Goal: Information Seeking & Learning: Learn about a topic

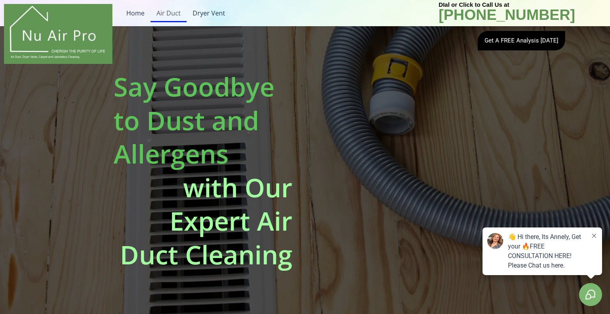
click at [276, 222] on h2 "with Our Expert Air Duct Cleaning" at bounding box center [203, 221] width 179 height 101
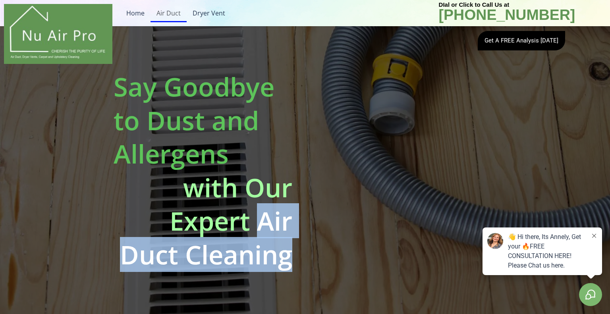
drag, startPoint x: 276, startPoint y: 222, endPoint x: 271, endPoint y: 246, distance: 25.2
click at [271, 246] on h2 "with Our Expert Air Duct Cleaning" at bounding box center [203, 221] width 179 height 101
copy h2 "Air Duct Cleaning"
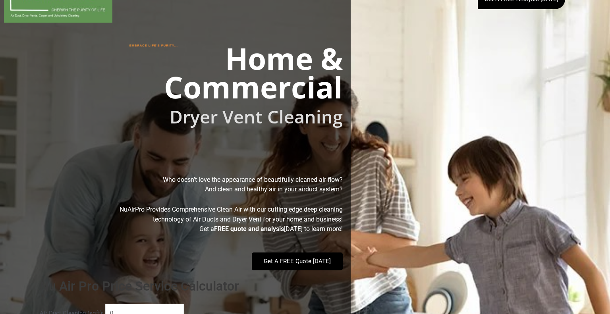
scroll to position [45, 0]
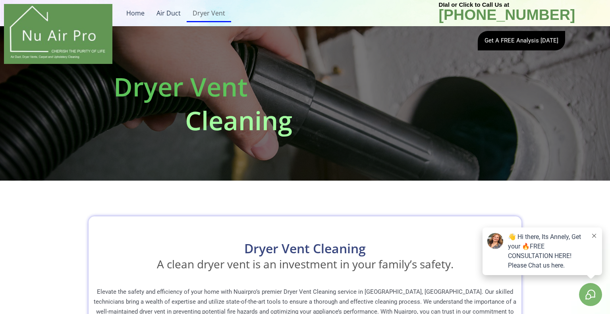
click at [137, 96] on h2 "Dryer Vent" at bounding box center [203, 87] width 179 height 34
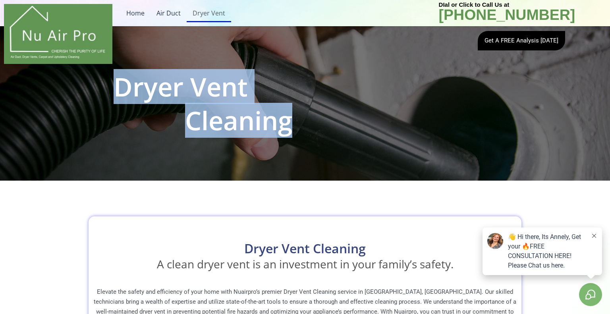
drag, startPoint x: 137, startPoint y: 96, endPoint x: 228, endPoint y: 117, distance: 93.8
click at [228, 117] on div "Dryer Vent Cleaning" at bounding box center [203, 103] width 187 height 75
copy div "Dryer Vent Cleaning"
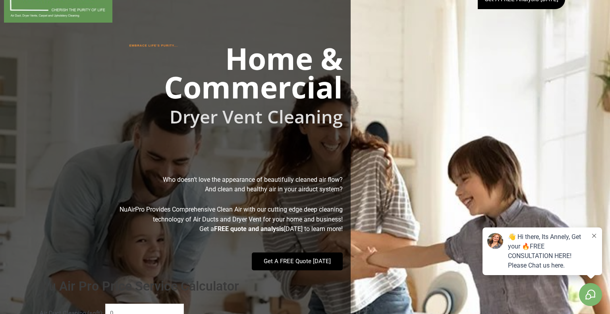
scroll to position [45, 0]
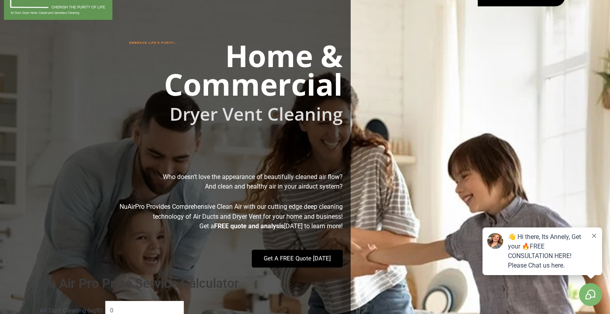
scroll to position [45, 0]
